Goal: Obtain resource: Download file/media

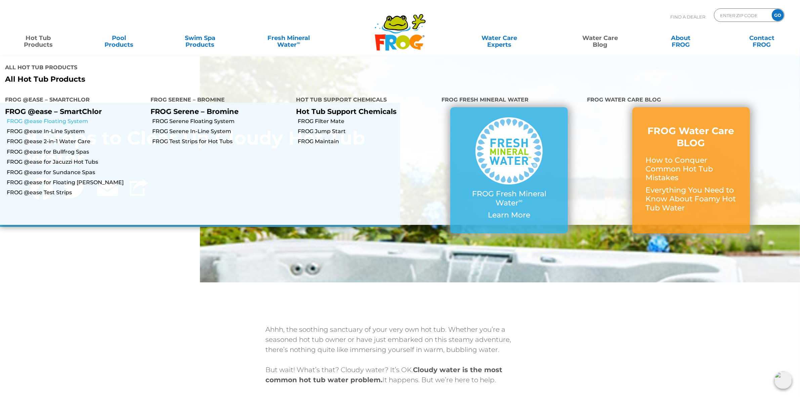
click at [64, 122] on link "FROG @ease Floating System" at bounding box center [76, 121] width 139 height 7
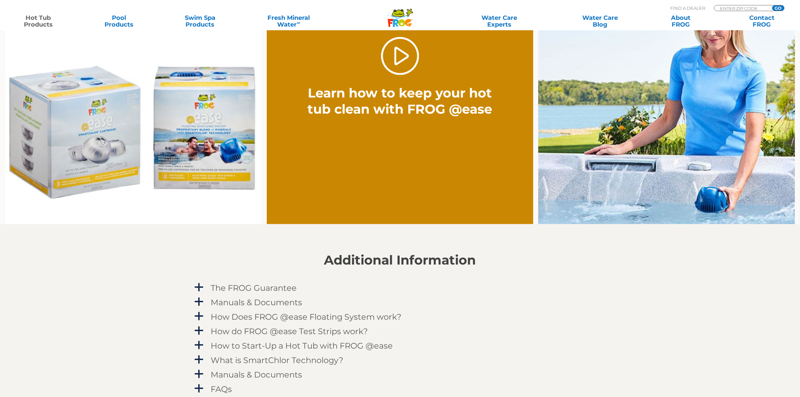
scroll to position [714, 0]
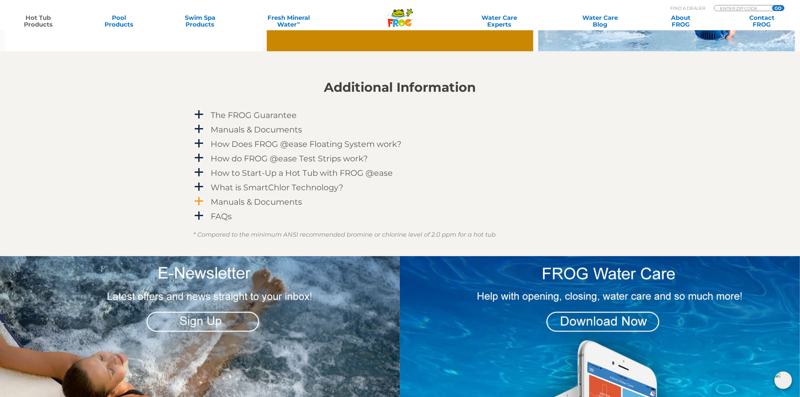
click at [257, 200] on h4 "Manuals & Documents" at bounding box center [256, 201] width 91 height 9
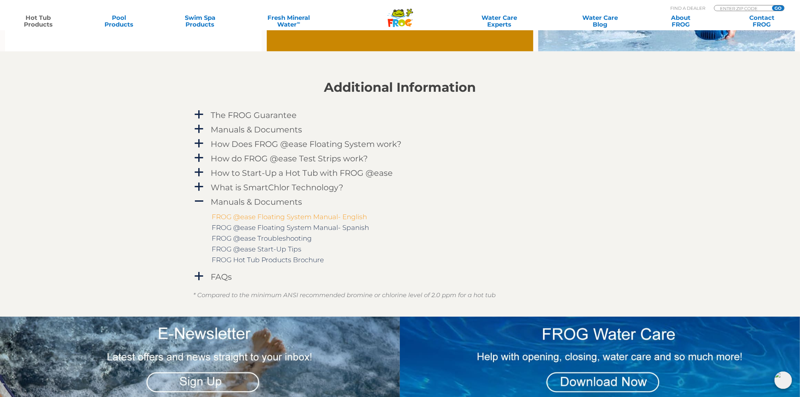
click at [267, 219] on link "FROG @ease Floating System Manual- English" at bounding box center [289, 217] width 155 height 8
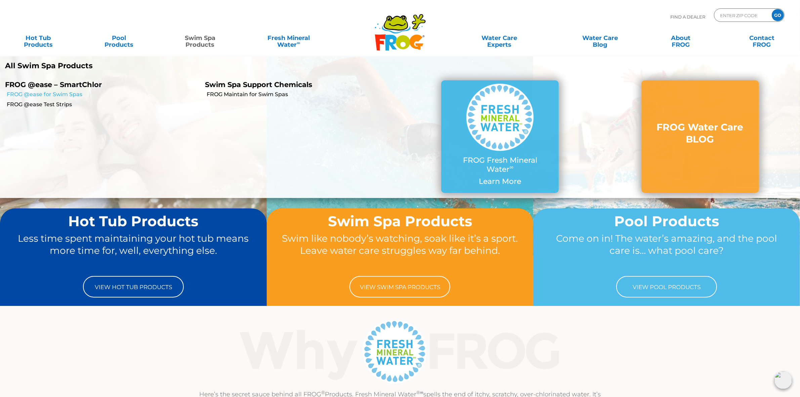
click at [68, 92] on link "FROG @ease for Swim Spas" at bounding box center [103, 94] width 193 height 7
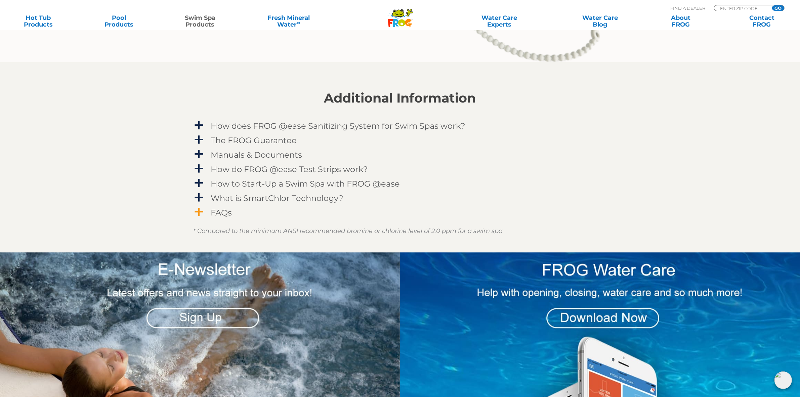
scroll to position [966, 0]
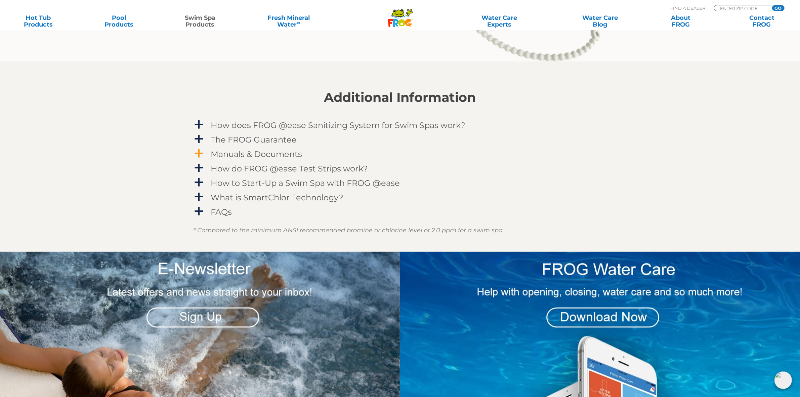
click at [271, 155] on h4 "Manuals & Documents" at bounding box center [256, 154] width 91 height 9
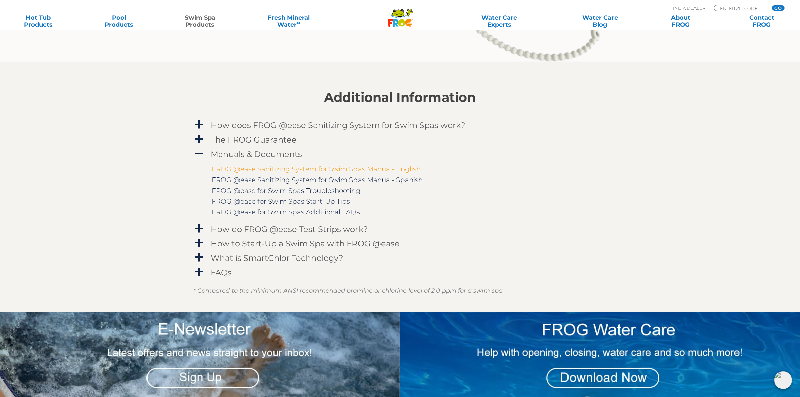
click at [291, 167] on link "FROG @ease Sanitizing System for Swim Spas Manual- English" at bounding box center [316, 169] width 209 height 8
